Goal: Find specific fact: Find specific fact

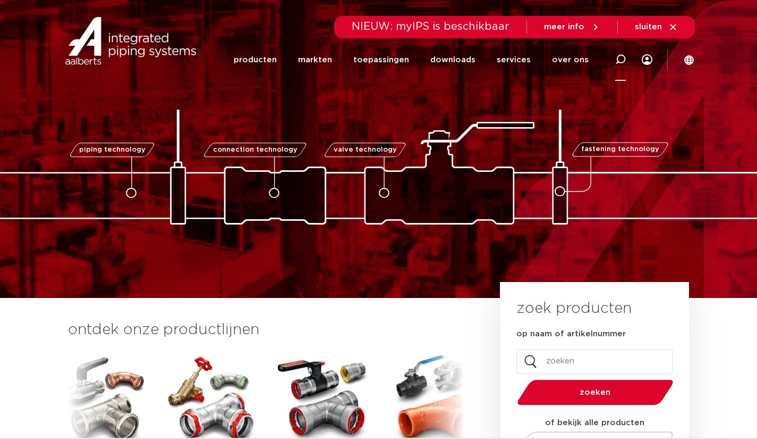
click at [627, 60] on div at bounding box center [621, 60] width 43 height 44
paste input "0883861"
type input "0883861"
click button "Zoeken" at bounding box center [0, 0] width 0 height 0
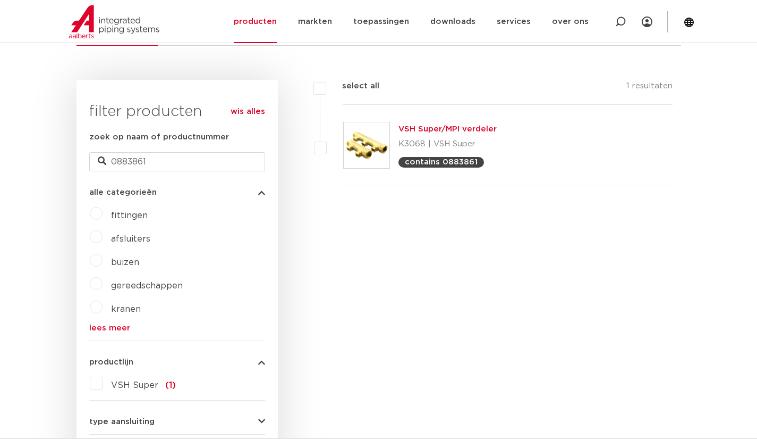
click at [574, 56] on div "zoekresultaten voor: '0883861 ' productgroepen (1) producten (1) nieuws (0) dow…" at bounding box center [379, 411] width 622 height 880
click at [453, 133] on link "VSH Super/MPI verdeler" at bounding box center [448, 129] width 98 height 8
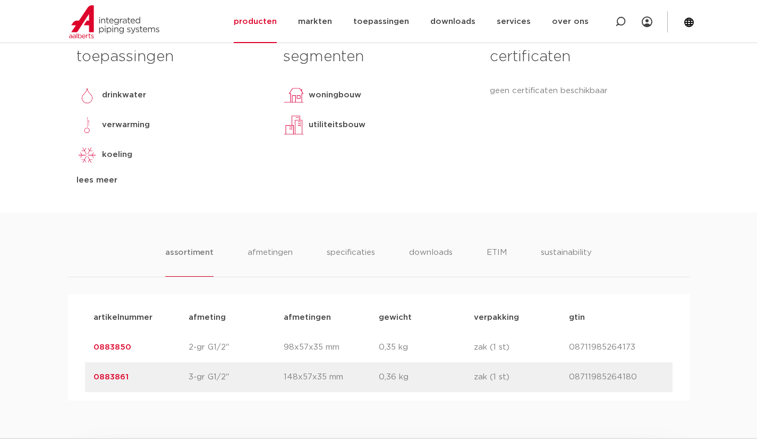
scroll to position [503, 0]
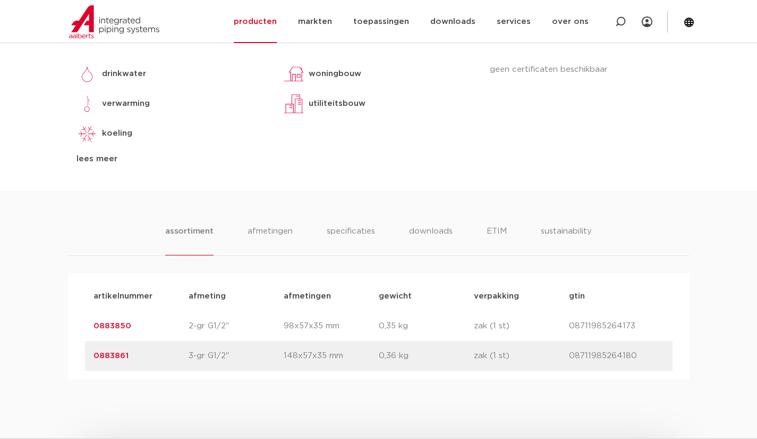
drag, startPoint x: 127, startPoint y: 326, endPoint x: 84, endPoint y: 331, distance: 42.8
click at [84, 331] on div "artikelnummer afmeting afmetingen gewicht verpakking gtin artikelnummer 0883850…" at bounding box center [379, 326] width 622 height 106
copy link "0883850"
drag, startPoint x: 137, startPoint y: 352, endPoint x: 68, endPoint y: 356, distance: 68.7
click at [68, 356] on div "artikelnummer afmeting afmetingen gewicht verpakking gtin artikelnummer 0883850…" at bounding box center [379, 326] width 622 height 106
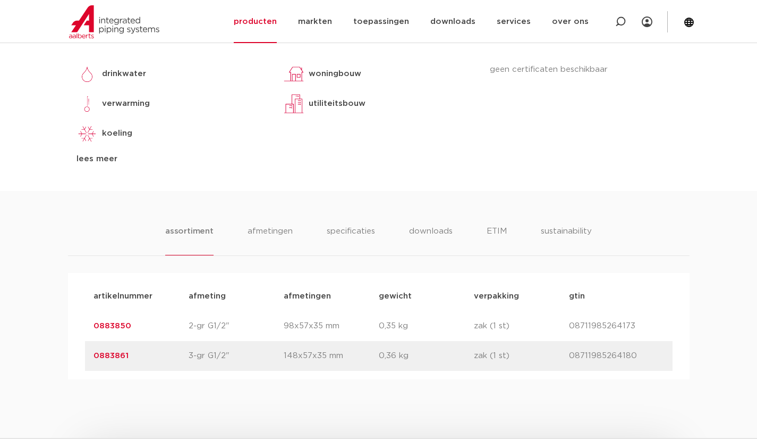
copy link "0883861"
drag, startPoint x: 138, startPoint y: 326, endPoint x: 83, endPoint y: 330, distance: 54.9
click at [83, 330] on div "artikelnummer afmeting afmetingen gewicht verpakking gtin artikelnummer 0883850…" at bounding box center [379, 326] width 622 height 106
copy link "0883850"
